Goal: Task Accomplishment & Management: Use online tool/utility

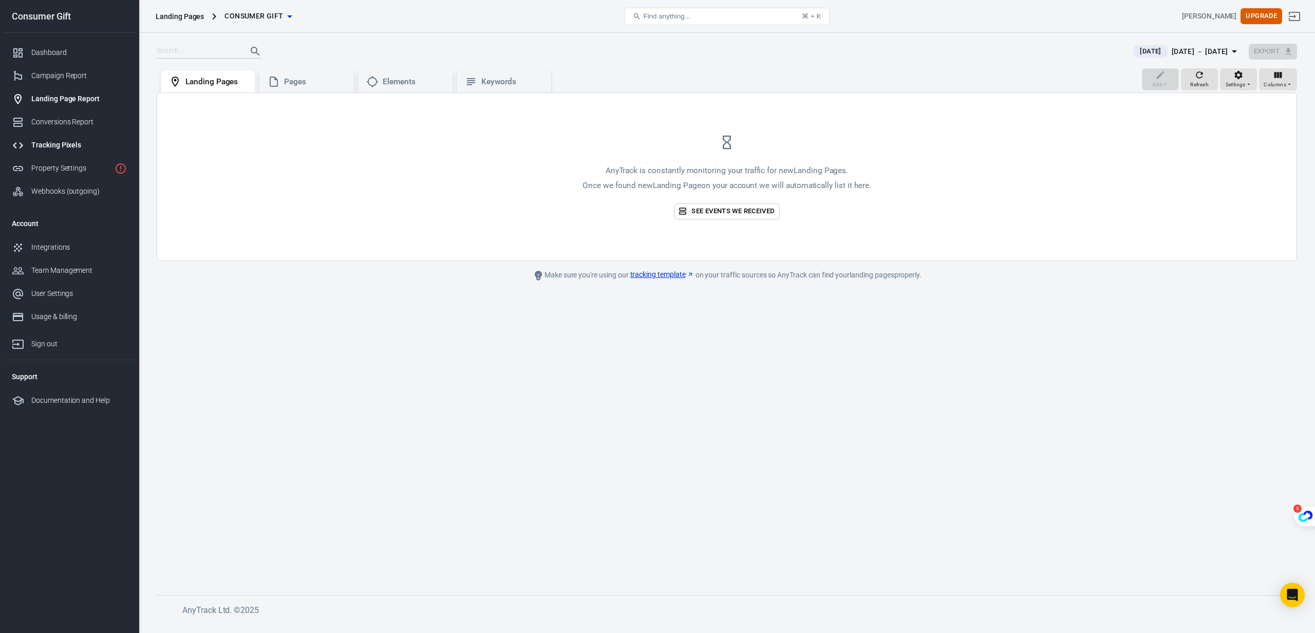
click at [52, 139] on link "Tracking Pixels" at bounding box center [70, 145] width 132 height 23
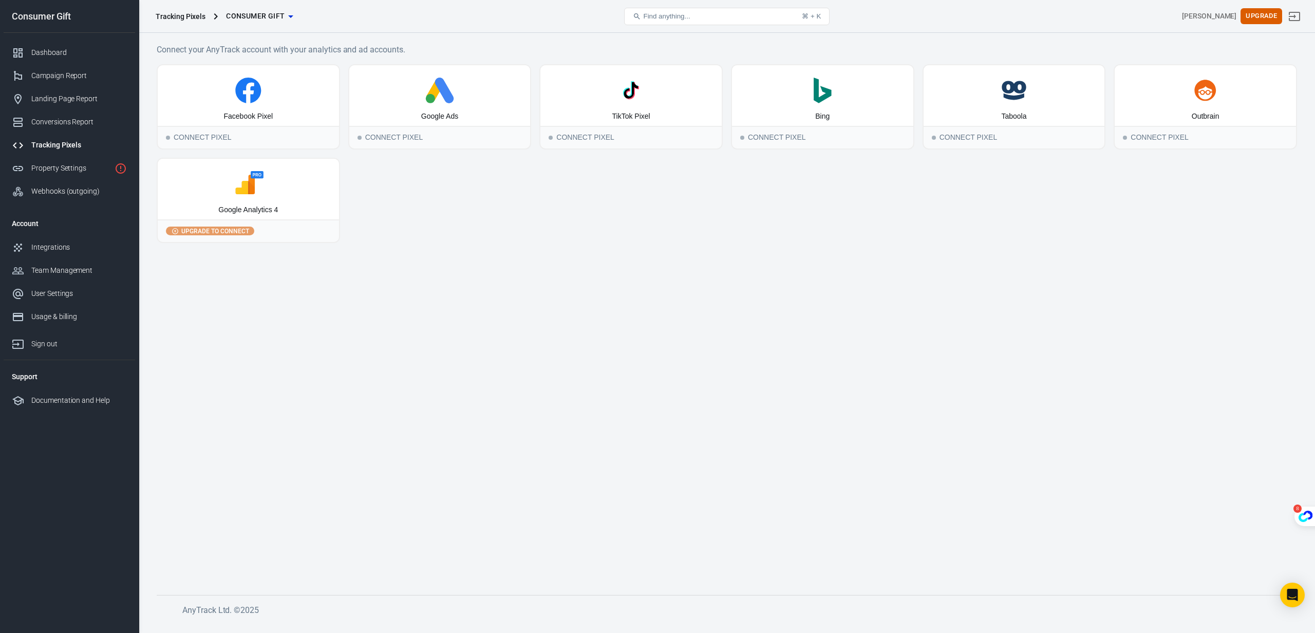
click at [687, 294] on main "Connect your AnyTrack account with your analytics and ad accounts. Facebook Pix…" at bounding box center [727, 310] width 1141 height 535
click at [673, 16] on span "Find anything..." at bounding box center [666, 16] width 47 height 8
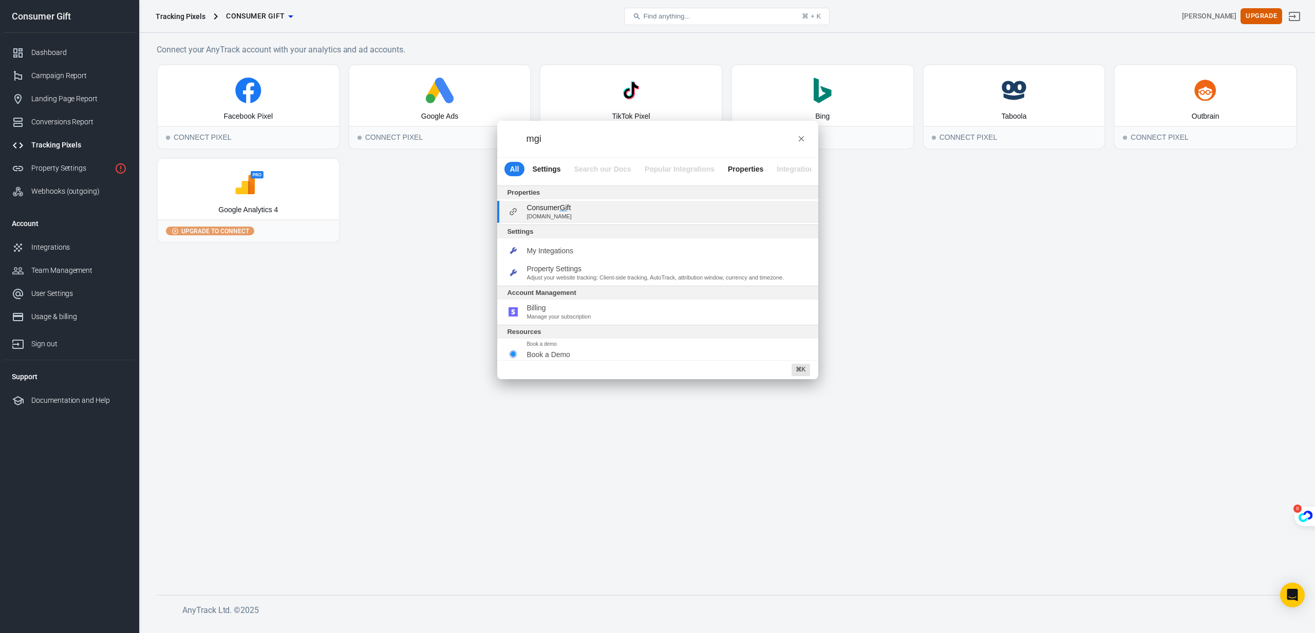
type input "mgid"
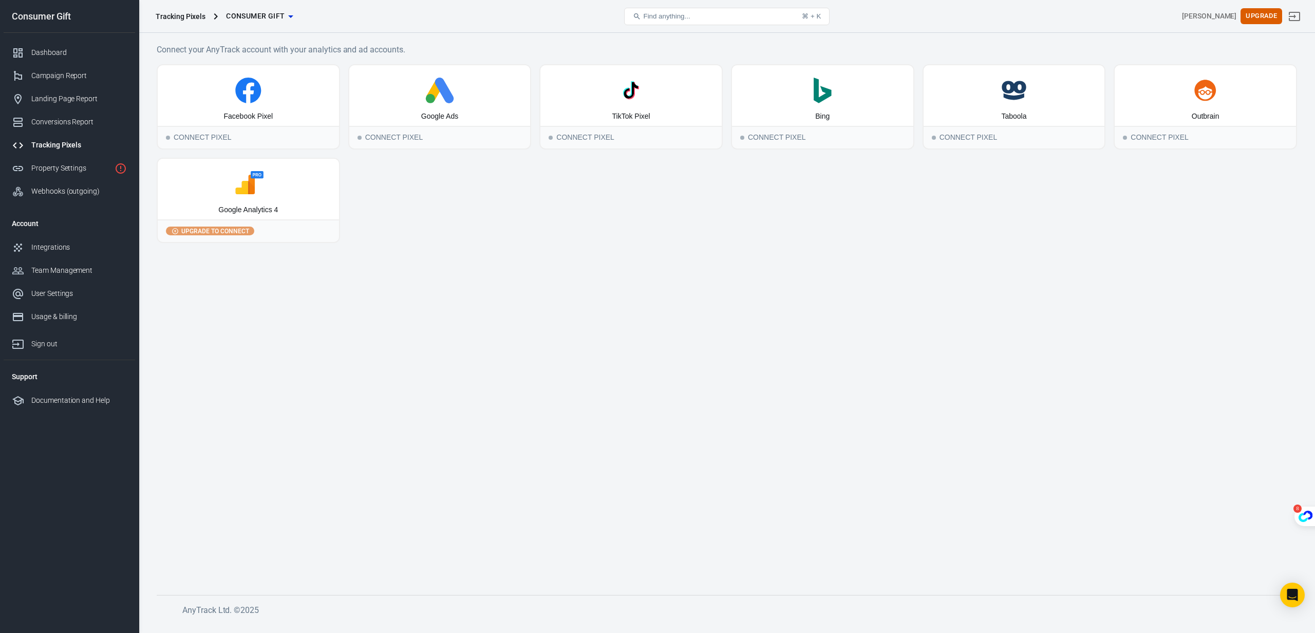
click at [498, 252] on main "Connect your AnyTrack account with your analytics and ad accounts. Facebook Pix…" at bounding box center [727, 310] width 1141 height 535
click at [16, 194] on icon at bounding box center [18, 191] width 12 height 12
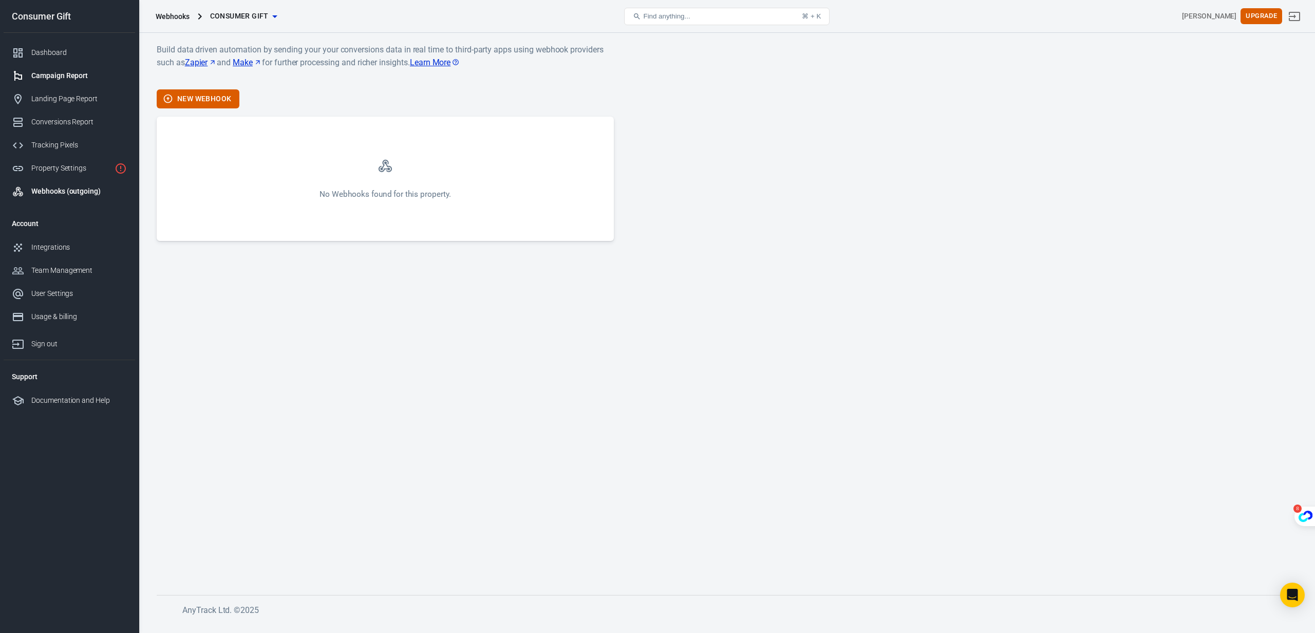
click at [70, 73] on div "Campaign Report" at bounding box center [79, 75] width 96 height 11
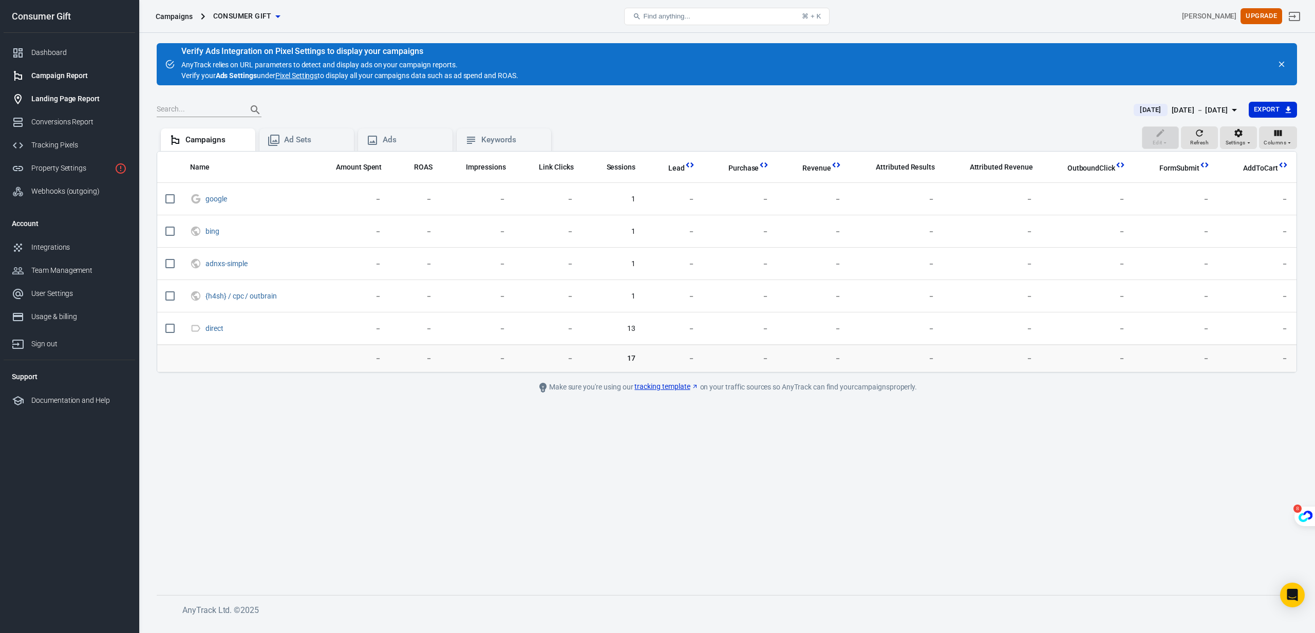
click at [59, 94] on div "Landing Page Report" at bounding box center [79, 99] width 96 height 11
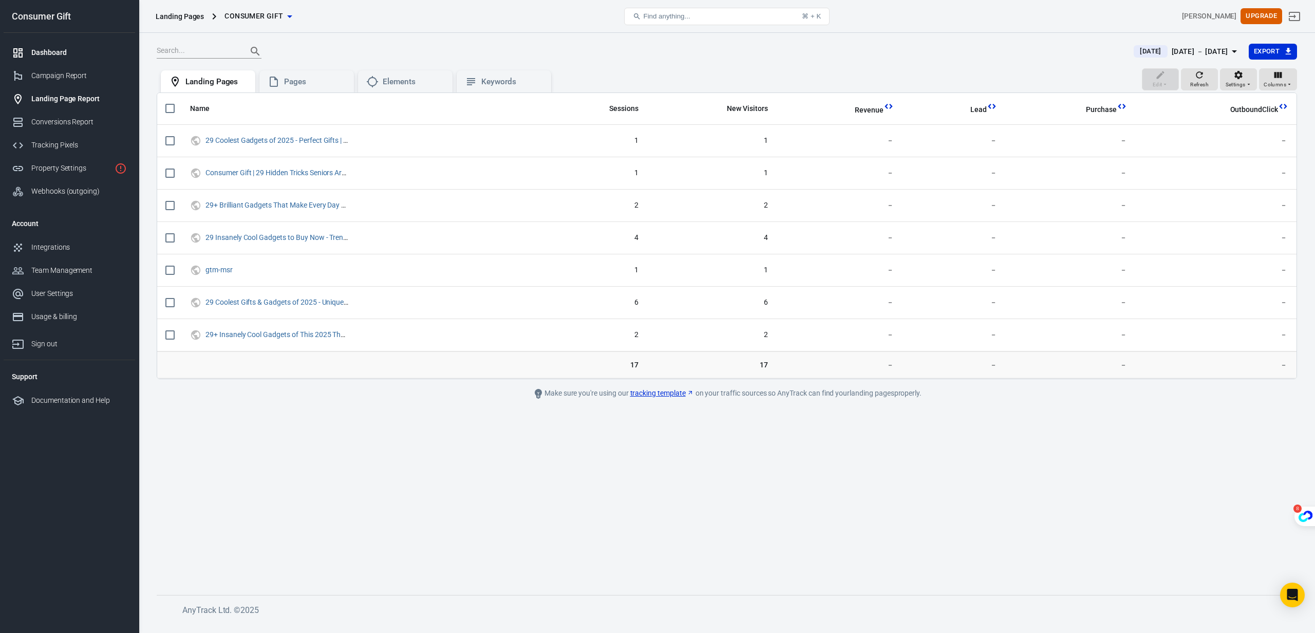
click at [43, 45] on link "Dashboard" at bounding box center [70, 52] width 132 height 23
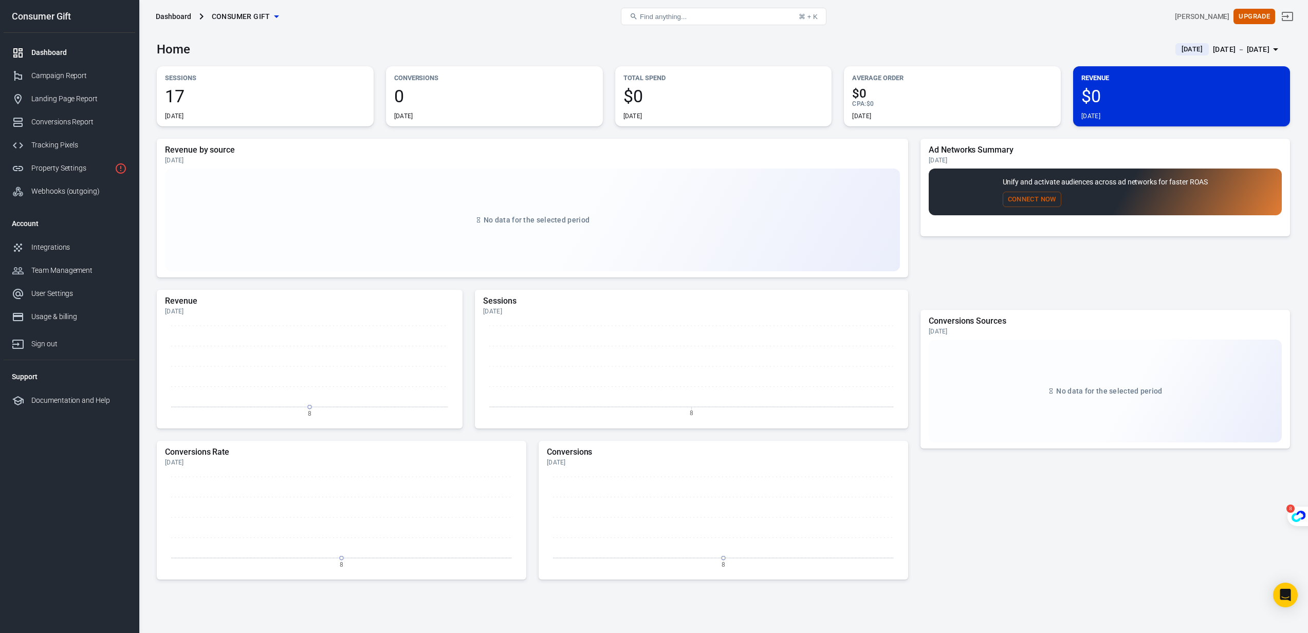
click at [240, 9] on button "Consumer Gift" at bounding box center [245, 16] width 75 height 19
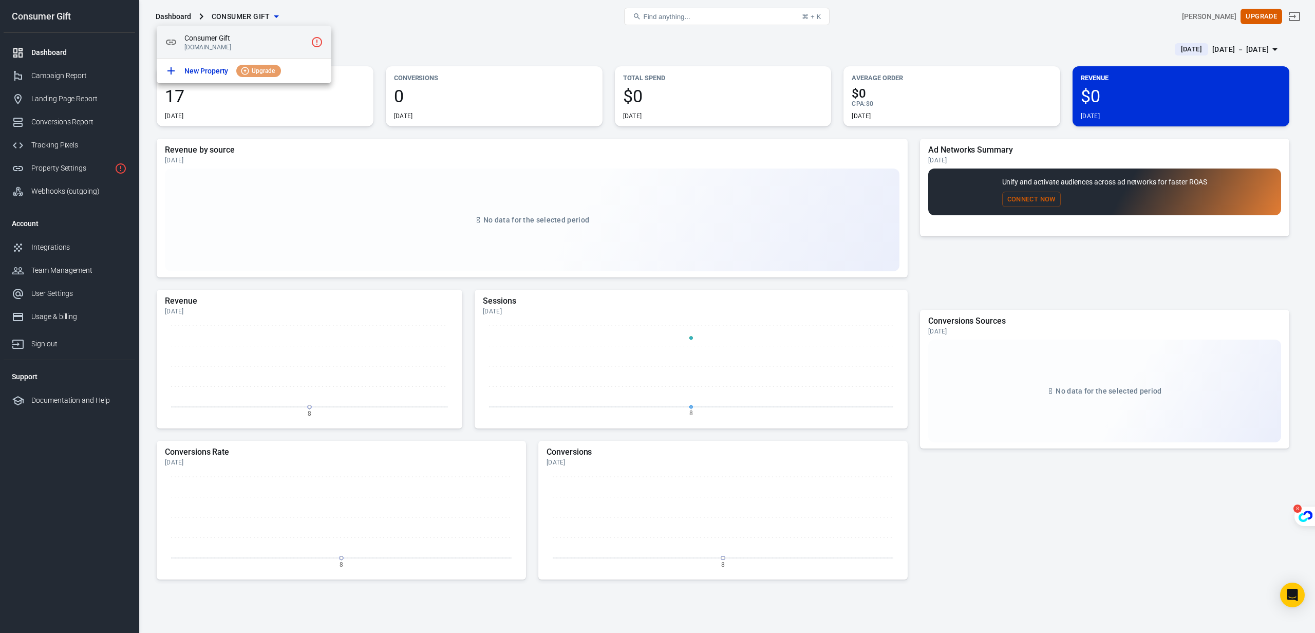
click at [218, 39] on span "Consumer Gift" at bounding box center [245, 38] width 122 height 11
click at [321, 40] on icon "Click to setup tracking script" at bounding box center [317, 42] width 10 height 10
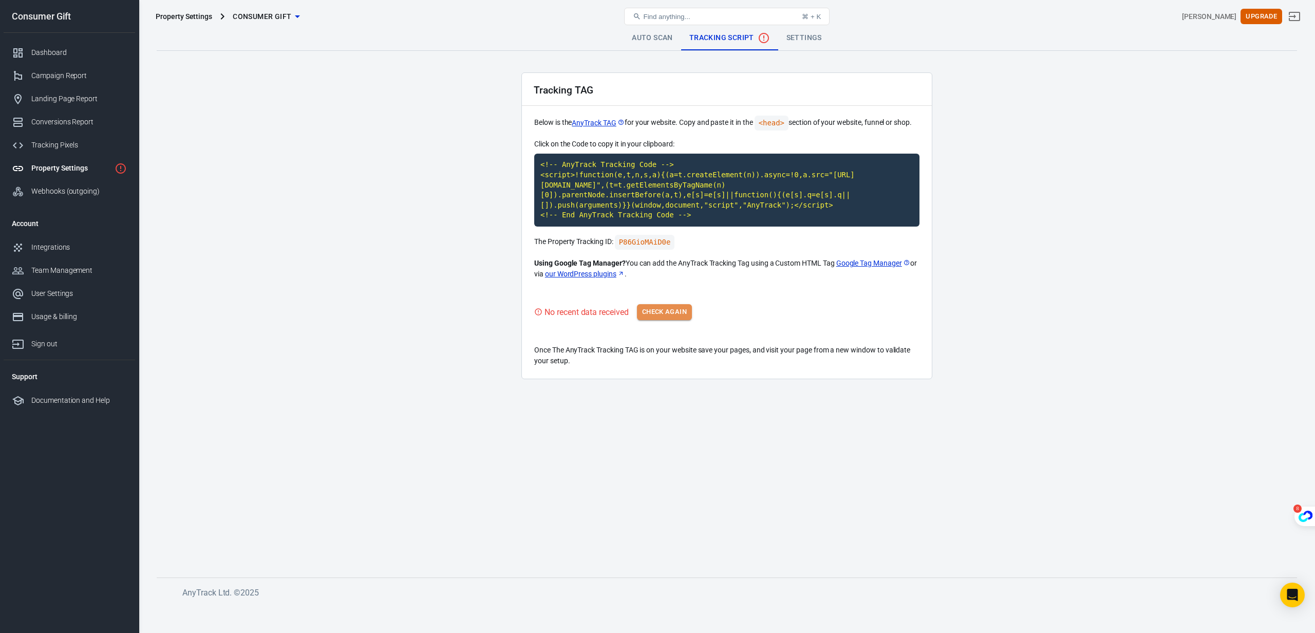
click at [654, 316] on button "Check Again" at bounding box center [664, 312] width 55 height 16
click at [381, 263] on main "Auto Scan Tracking Script Settings Tracking TAG Below is the AnyTrack TAG for y…" at bounding box center [727, 293] width 1141 height 535
click at [798, 29] on div "Property Settings Consumer Gift Find anything... ⌘ + K [PERSON_NAME]" at bounding box center [727, 16] width 1176 height 33
click at [796, 34] on link "Settings" at bounding box center [796, 38] width 52 height 25
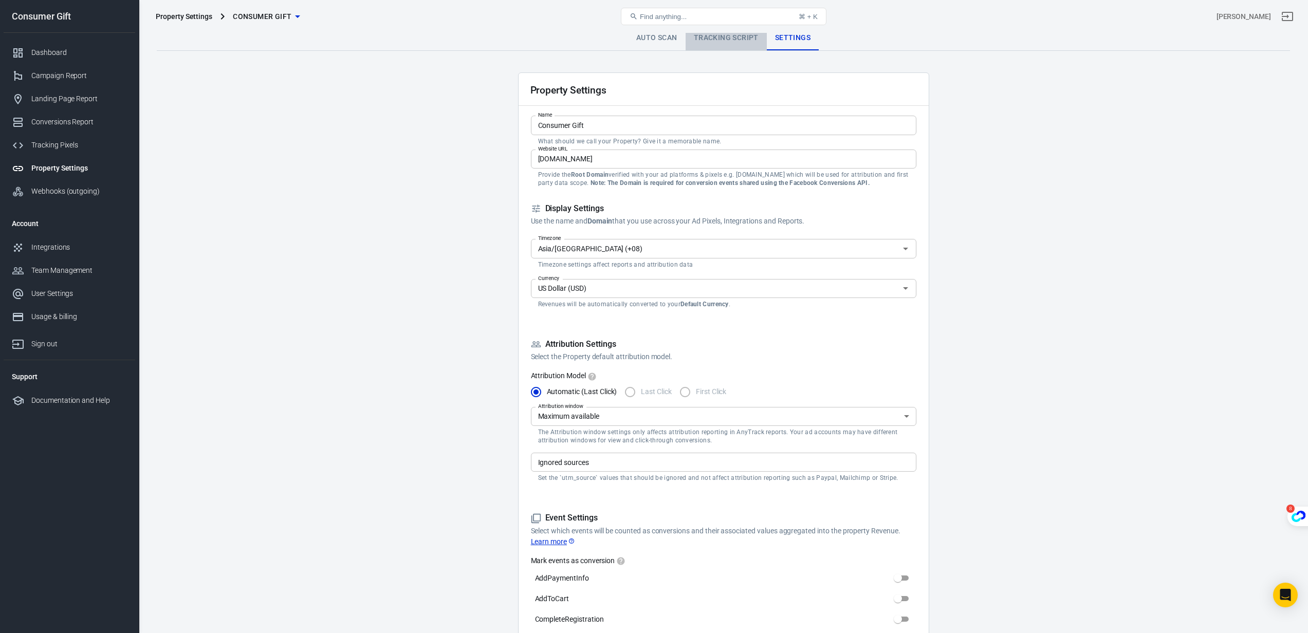
click at [724, 35] on link "Tracking Script" at bounding box center [725, 38] width 81 height 25
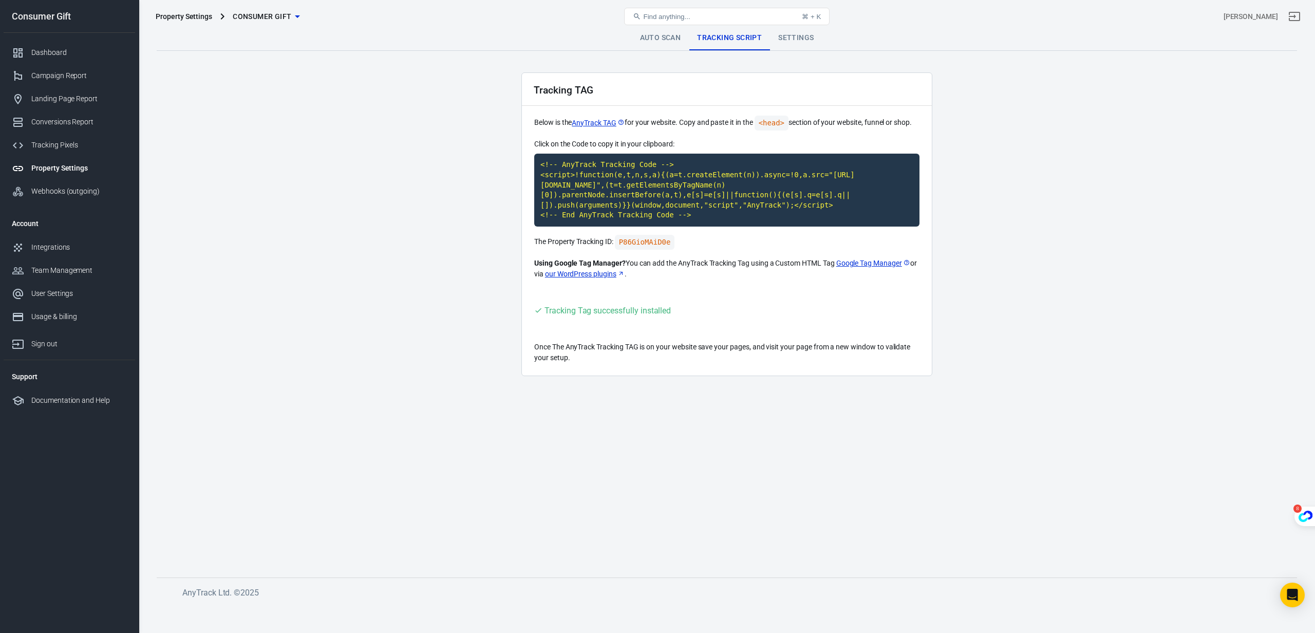
click at [296, 156] on main "Auto Scan Tracking Script Settings Tracking TAG Below is the AnyTrack TAG for y…" at bounding box center [727, 293] width 1141 height 535
click at [64, 58] on div "Dashboard" at bounding box center [79, 52] width 96 height 11
